Goal: Information Seeking & Learning: Learn about a topic

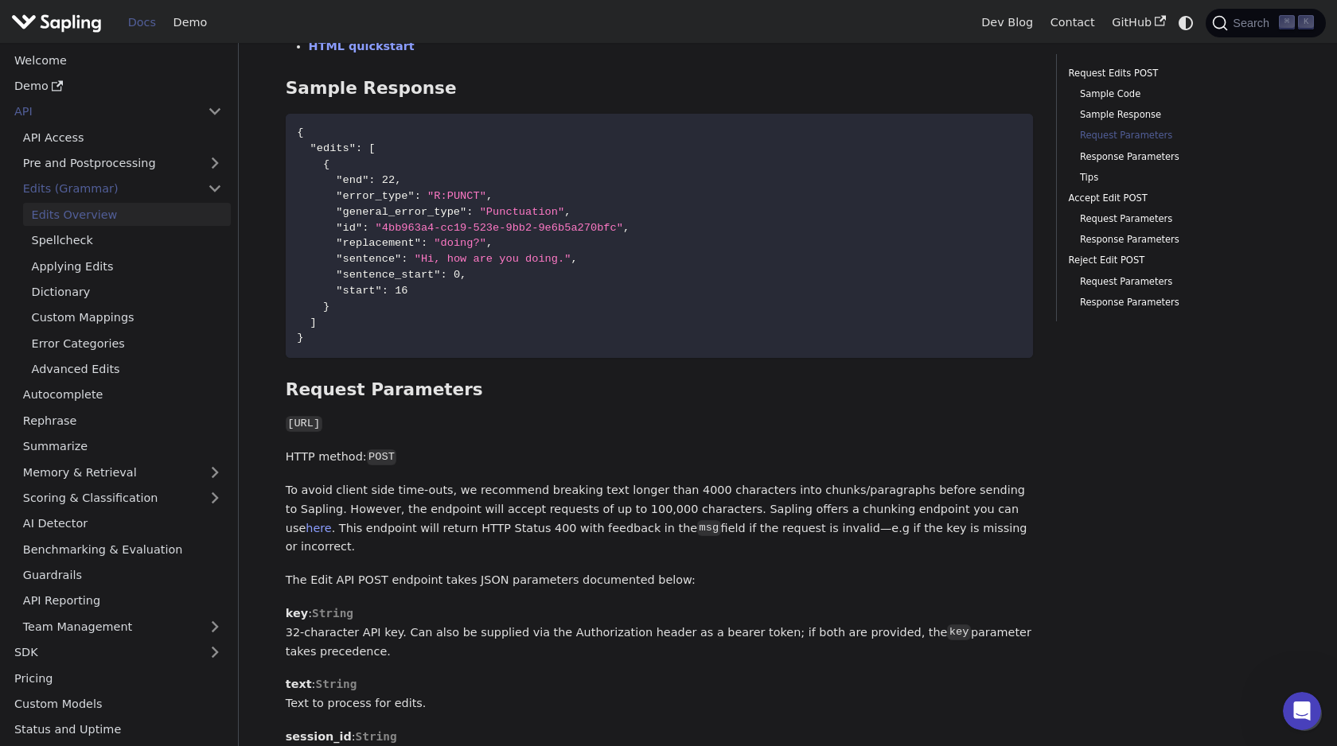
scroll to position [886, 0]
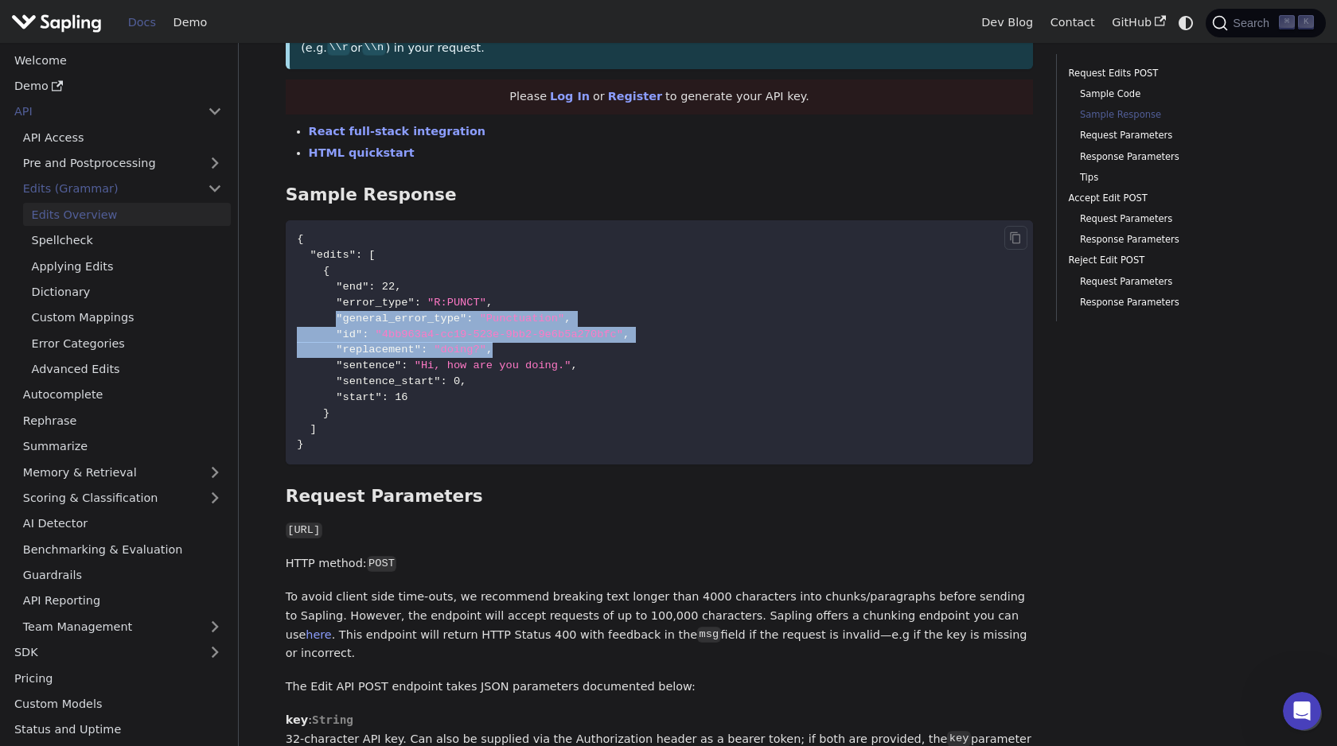
drag, startPoint x: 334, startPoint y: 318, endPoint x: 564, endPoint y: 380, distance: 238.0
click at [564, 379] on code "{ "edits" : [ { "end" : 22 , "error_type" : "R:PUNCT" , "general_error_type" : …" at bounding box center [660, 342] width 748 height 244
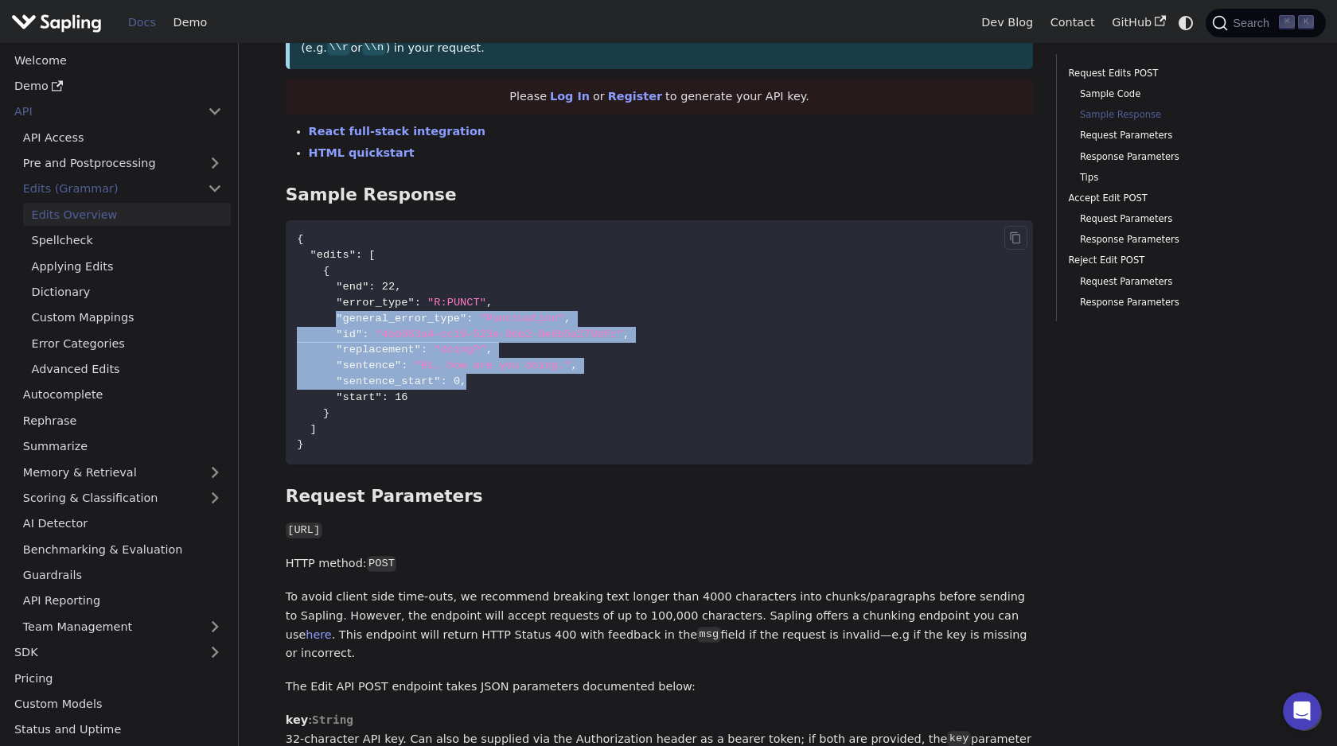
click at [564, 380] on code "{ "edits" : [ { "end" : 22 , "error_type" : "R:PUNCT" , "general_error_type" : …" at bounding box center [660, 342] width 748 height 244
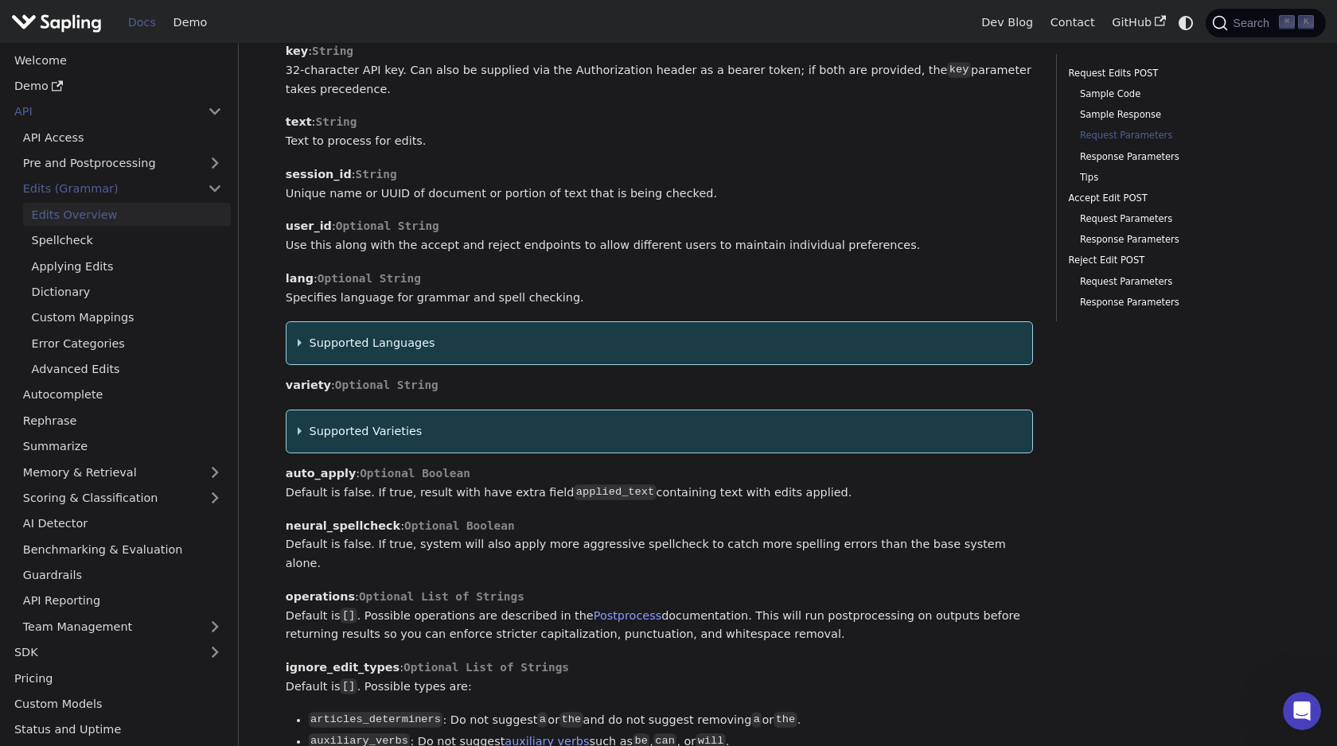
scroll to position [1556, 0]
click at [302, 333] on summary "Supported Languages" at bounding box center [659, 342] width 723 height 19
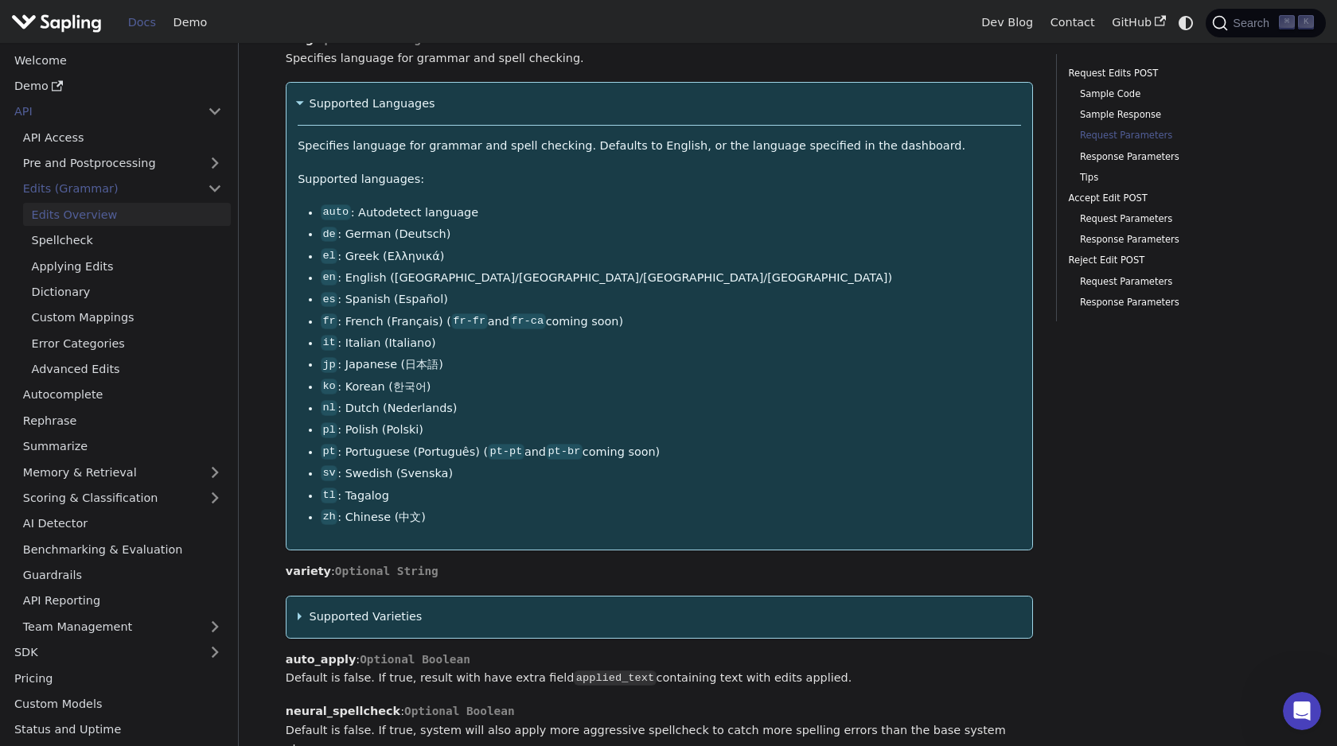
scroll to position [1819, 0]
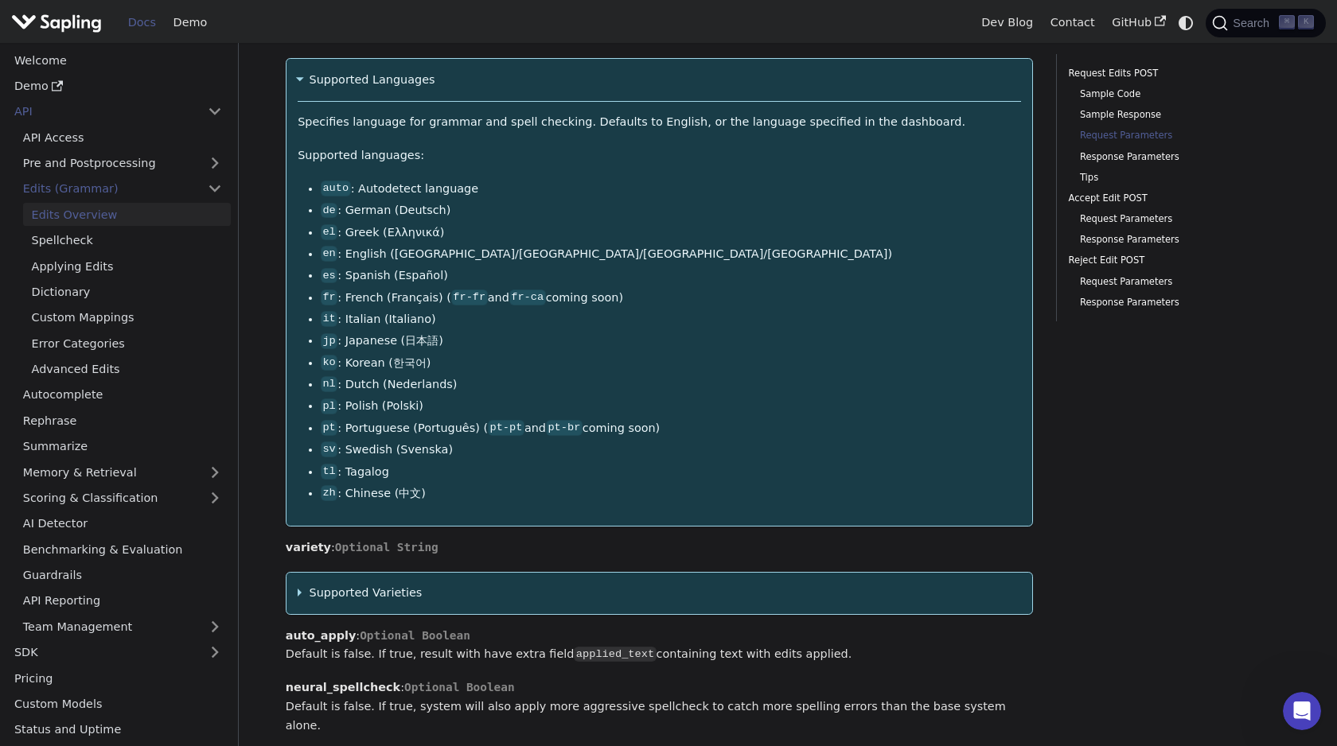
click at [302, 71] on summary "Supported Languages" at bounding box center [659, 80] width 723 height 19
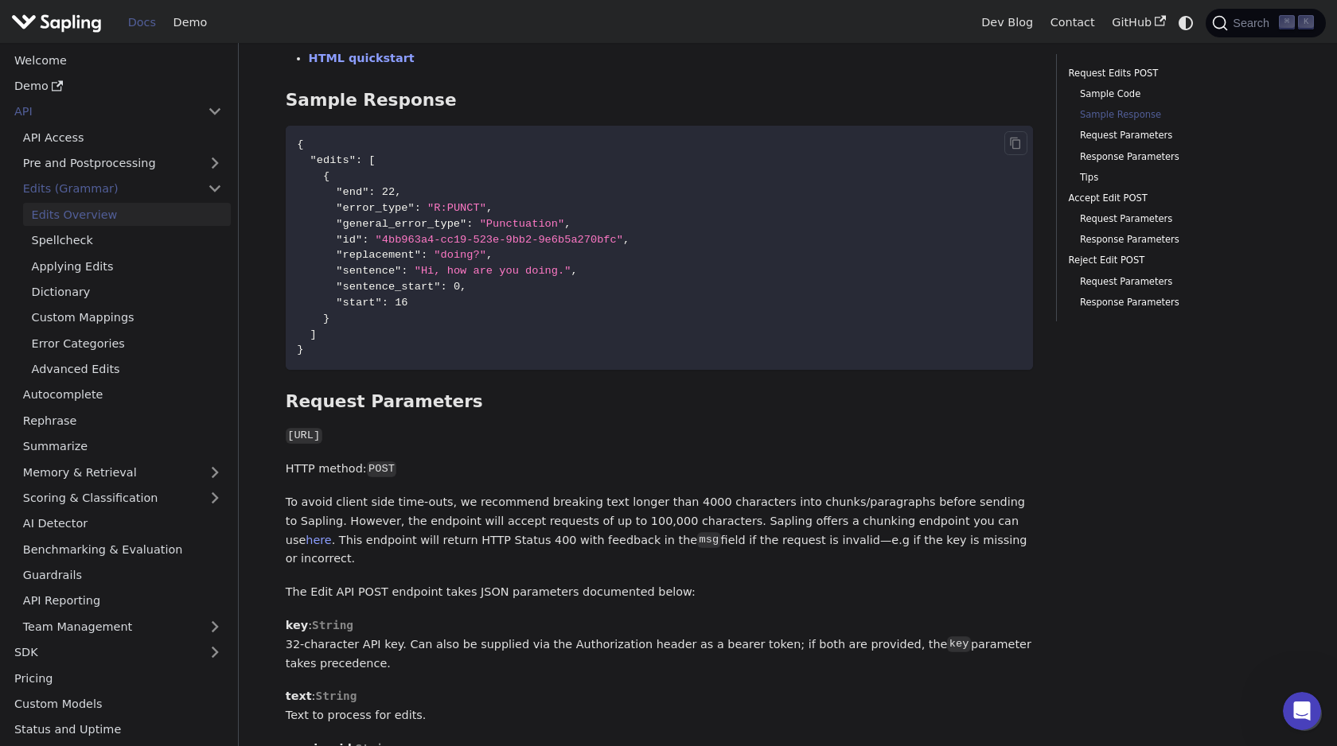
scroll to position [978, 0]
click at [200, 20] on link "Demo" at bounding box center [190, 22] width 51 height 25
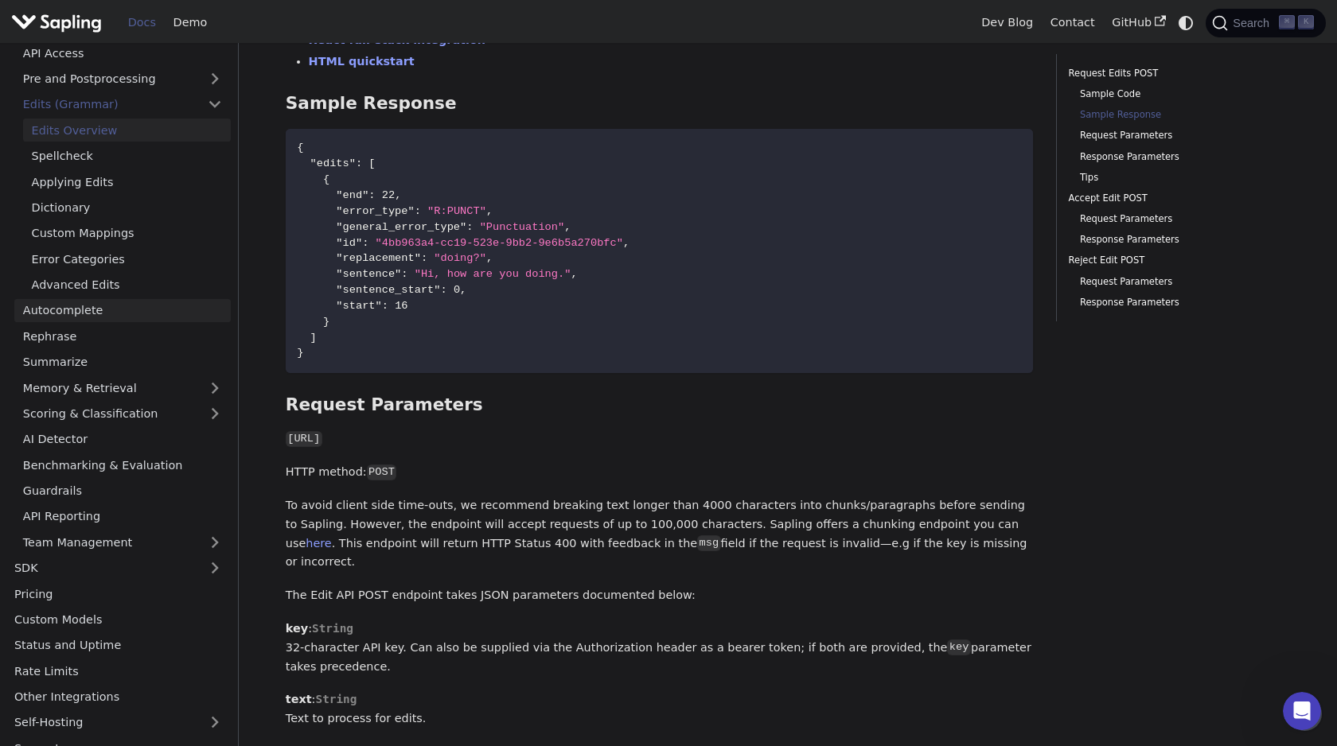
scroll to position [103, 0]
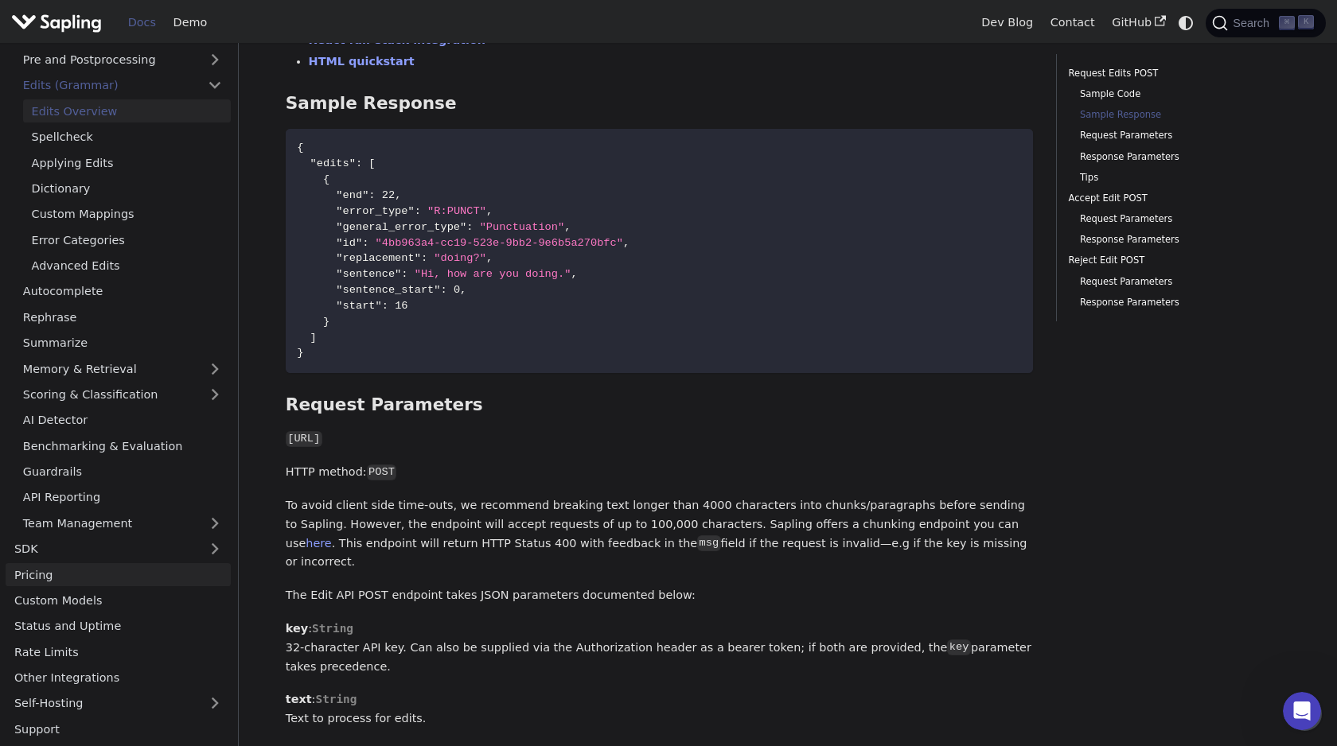
click at [47, 569] on link "Pricing" at bounding box center [118, 574] width 225 height 23
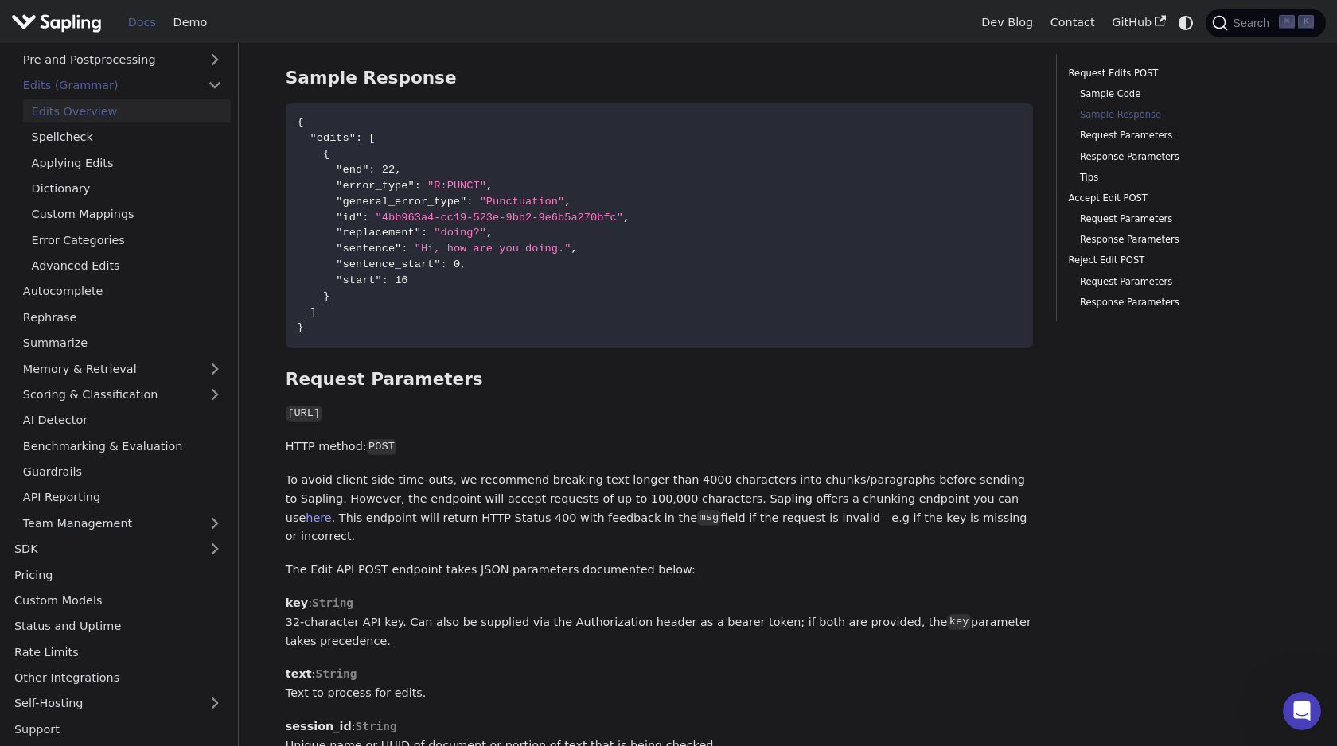
scroll to position [1004, 0]
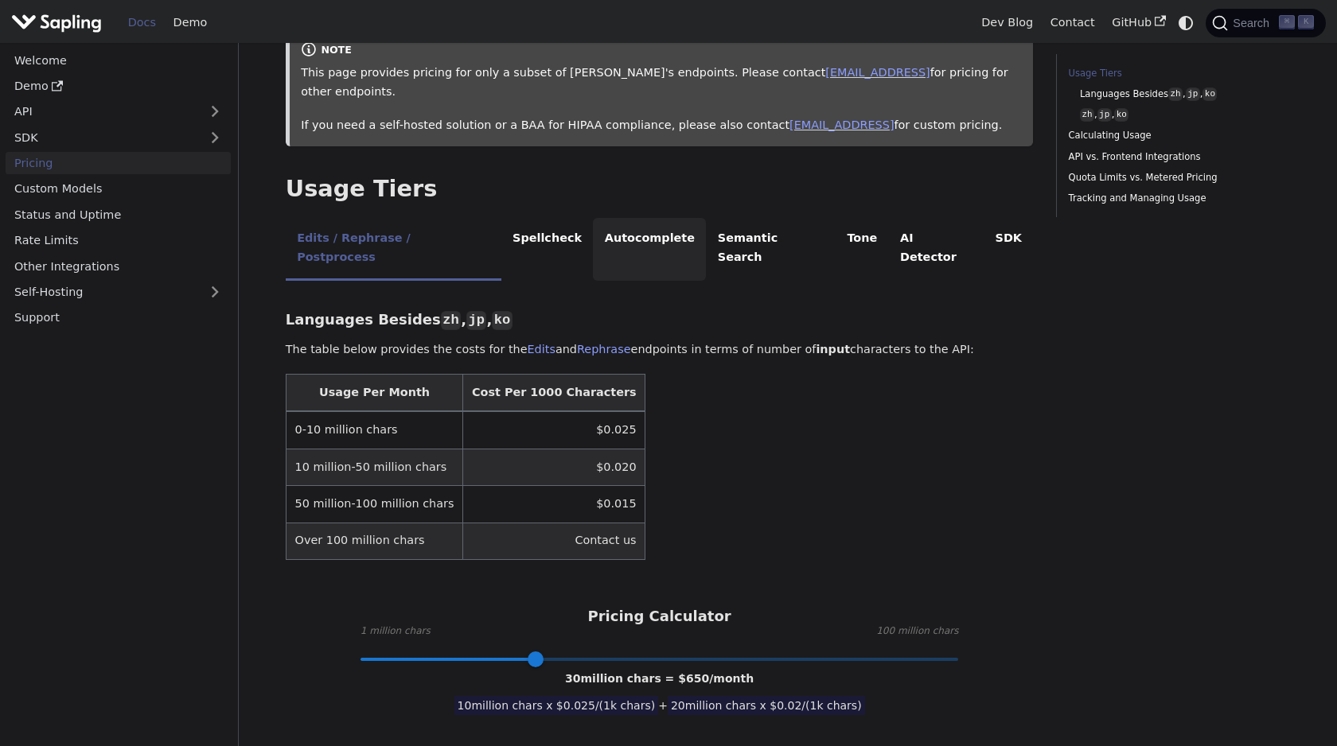
scroll to position [263, 0]
